Goal: Find specific page/section: Find specific page/section

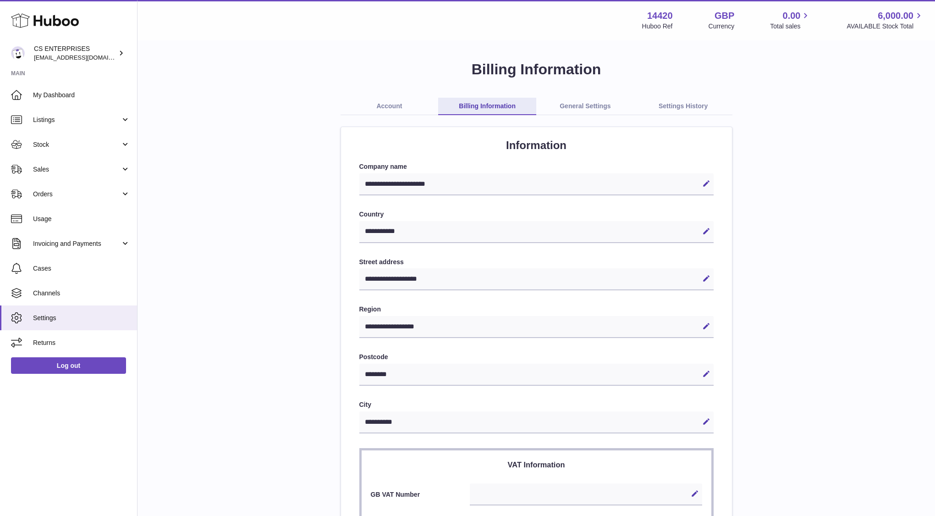
select select "**"
click at [61, 174] on link "Sales" at bounding box center [68, 169] width 137 height 25
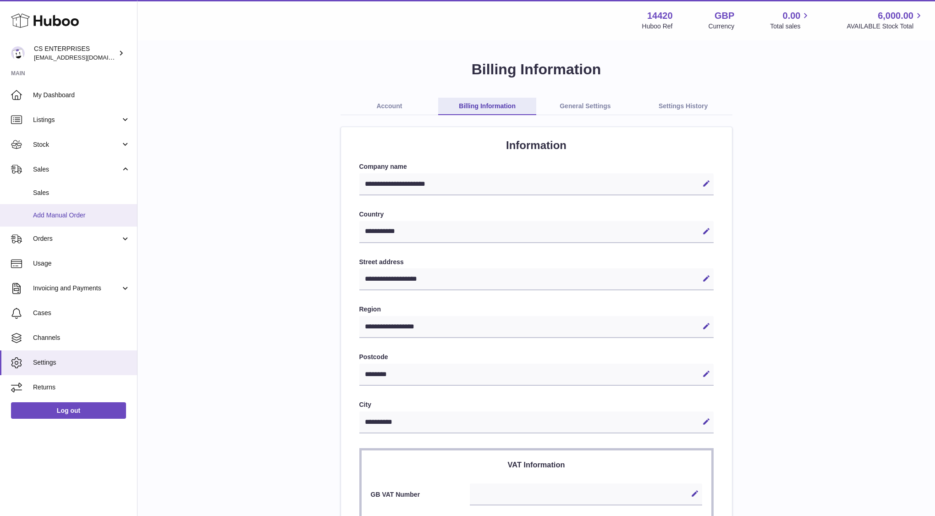
click at [59, 209] on link "Add Manual Order" at bounding box center [68, 215] width 137 height 22
click at [55, 193] on span "Sales" at bounding box center [81, 192] width 97 height 9
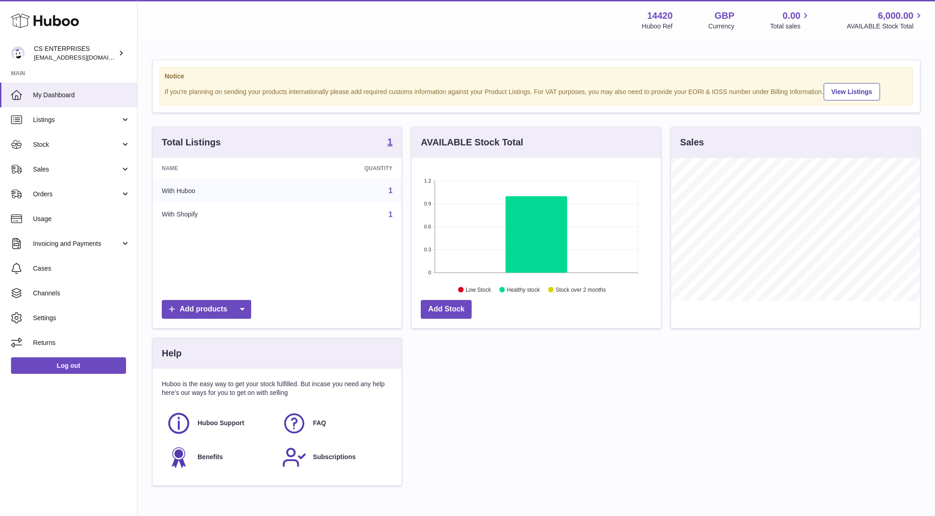
scroll to position [143, 249]
click at [59, 170] on span "Sales" at bounding box center [77, 169] width 88 height 9
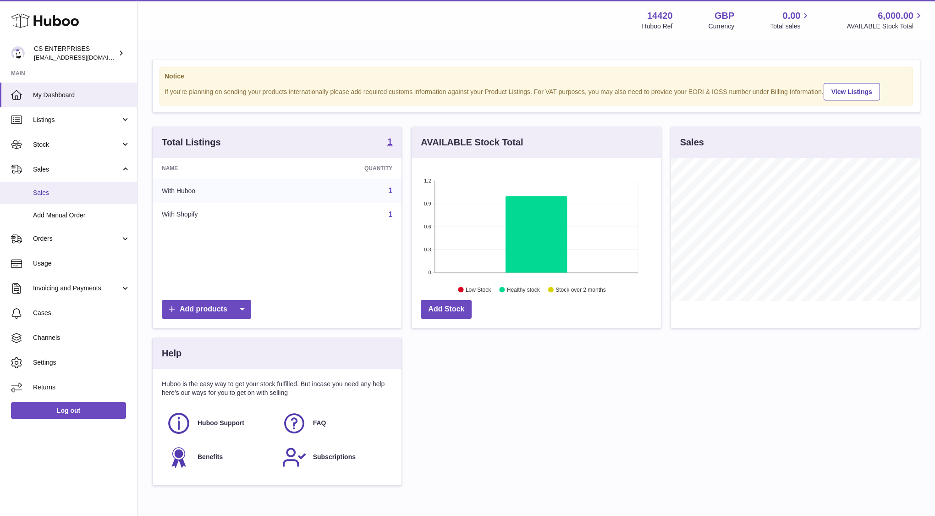
click at [59, 190] on span "Sales" at bounding box center [81, 192] width 97 height 9
